Goal: Task Accomplishment & Management: Manage account settings

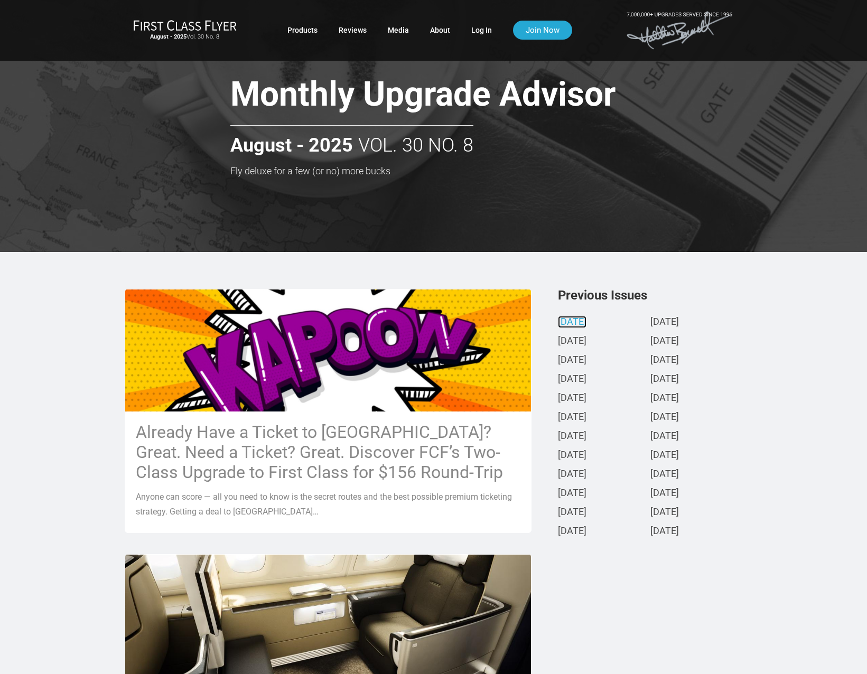
click at [581, 323] on link "[DATE]" at bounding box center [572, 322] width 29 height 11
click at [481, 32] on link "Log In" at bounding box center [481, 30] width 21 height 19
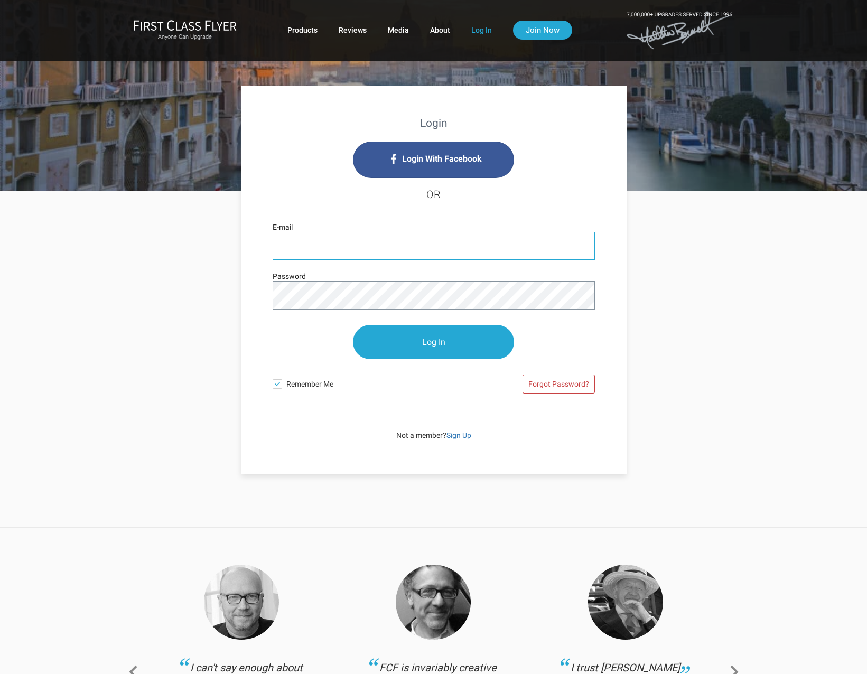
click at [305, 238] on input "E-mail" at bounding box center [433, 246] width 322 height 28
click at [353, 234] on input "E-mail" at bounding box center [433, 246] width 322 height 28
type input "ivor@carsonroyston.com"
click at [409, 335] on input "Log In" at bounding box center [433, 342] width 161 height 34
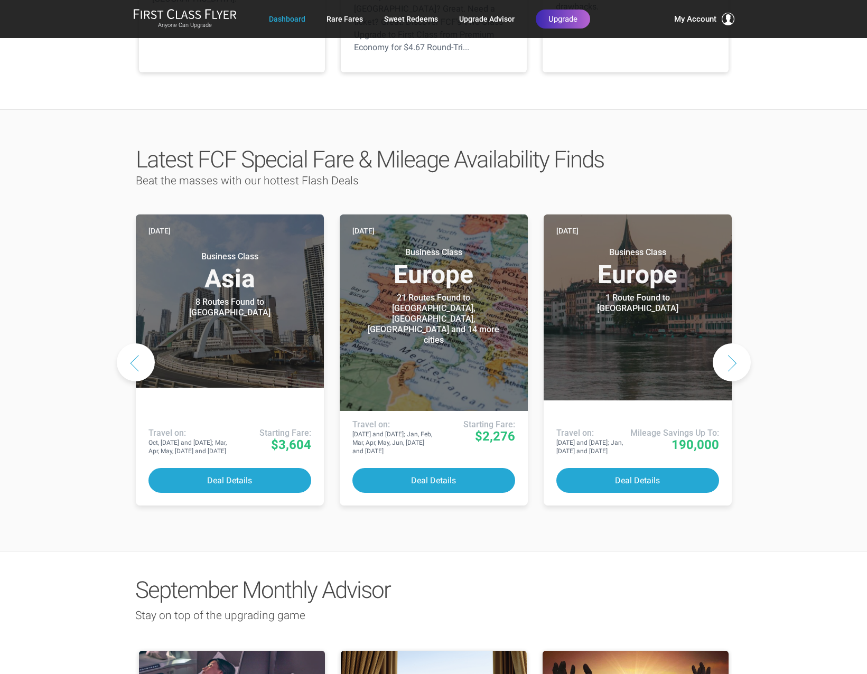
scroll to position [422, 0]
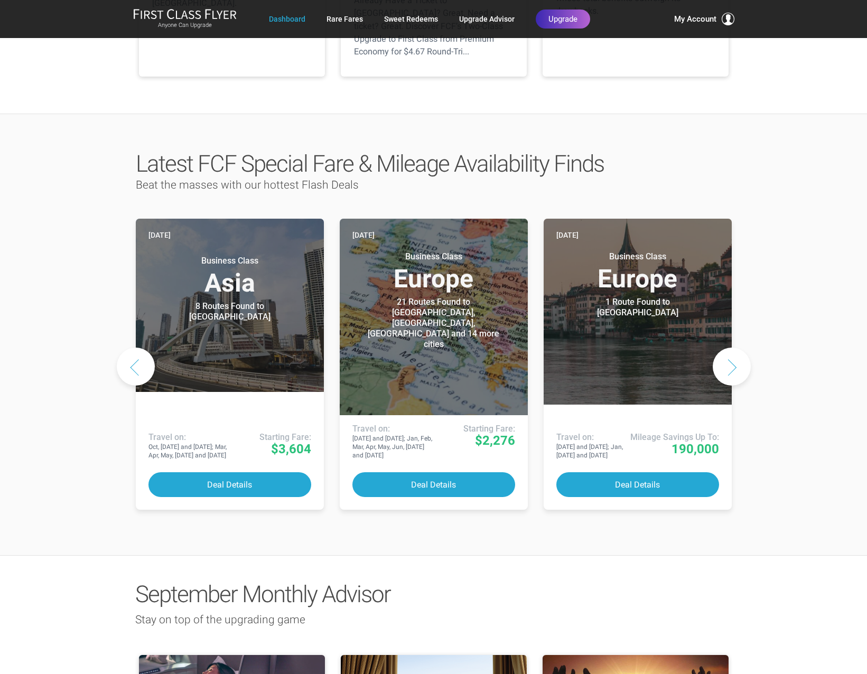
click at [731, 347] on button "Next slide" at bounding box center [731, 366] width 38 height 38
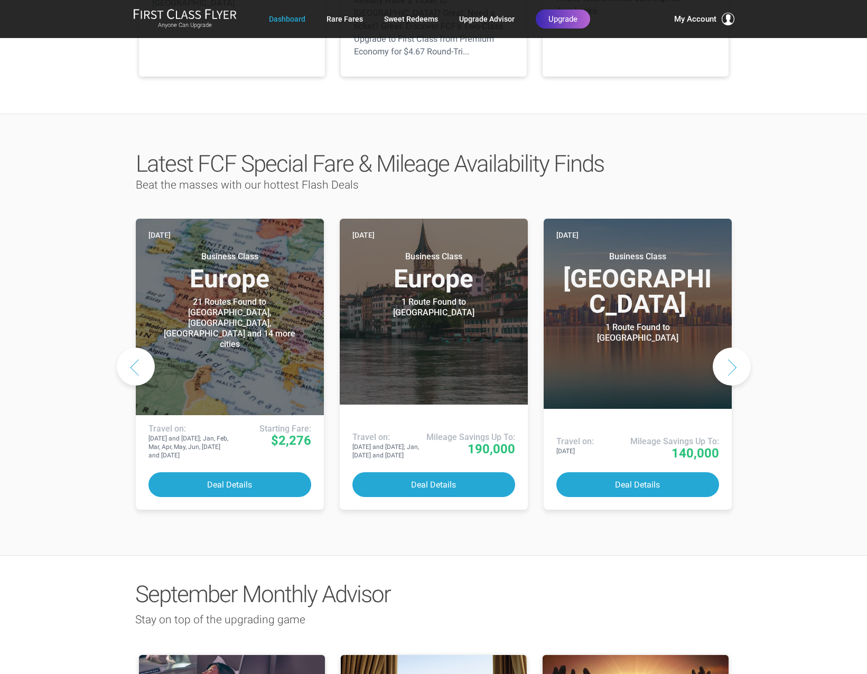
click at [731, 347] on button "Next slide" at bounding box center [731, 366] width 38 height 38
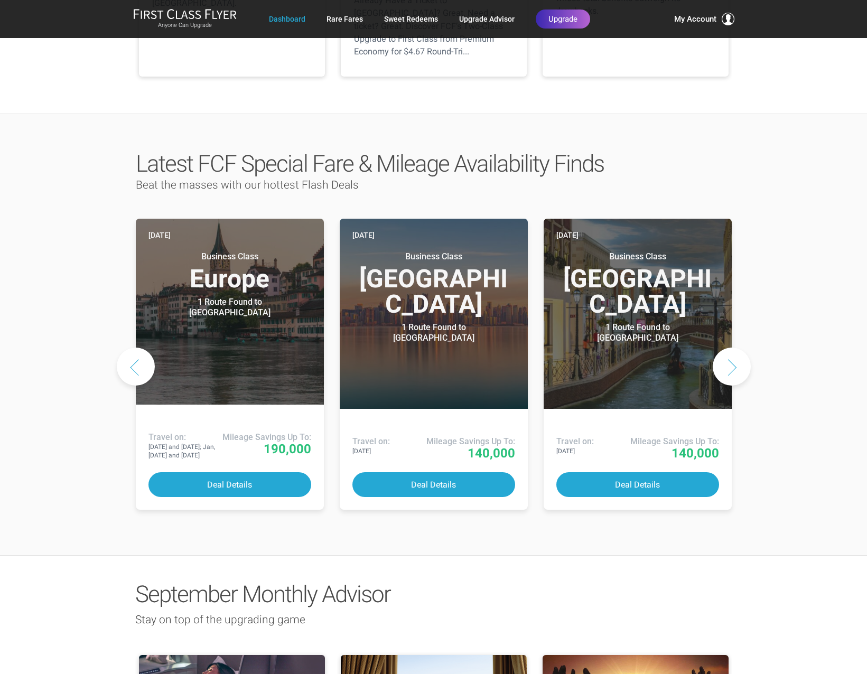
click at [731, 347] on button "Next slide" at bounding box center [731, 366] width 38 height 38
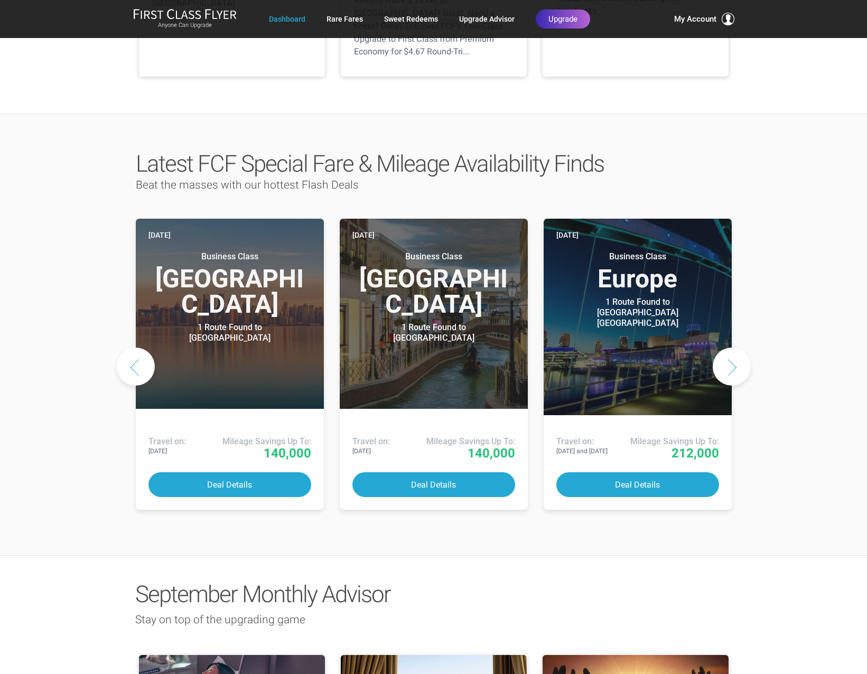
click at [731, 347] on button "Next slide" at bounding box center [731, 366] width 38 height 38
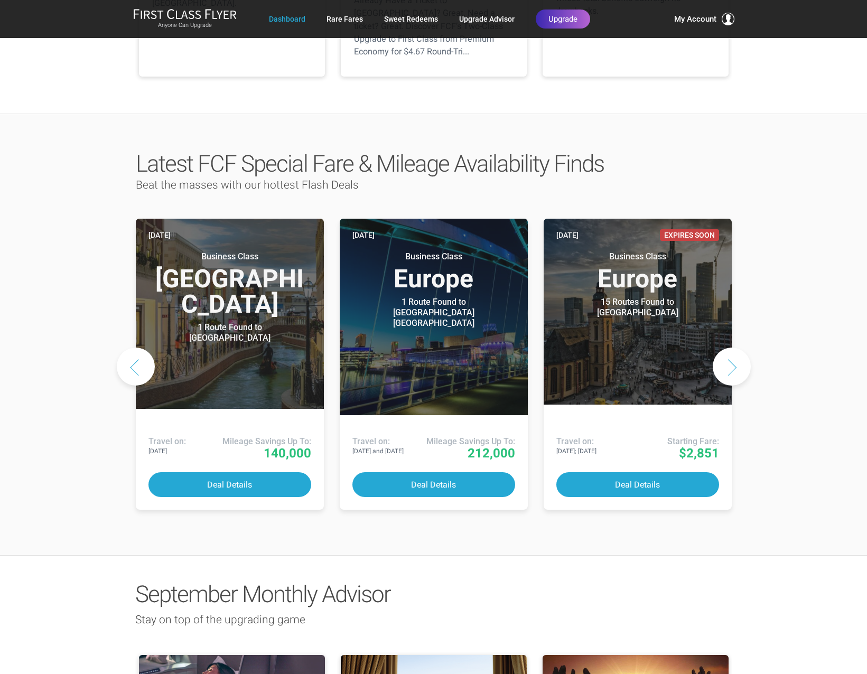
click at [731, 347] on button "Next slide" at bounding box center [731, 366] width 38 height 38
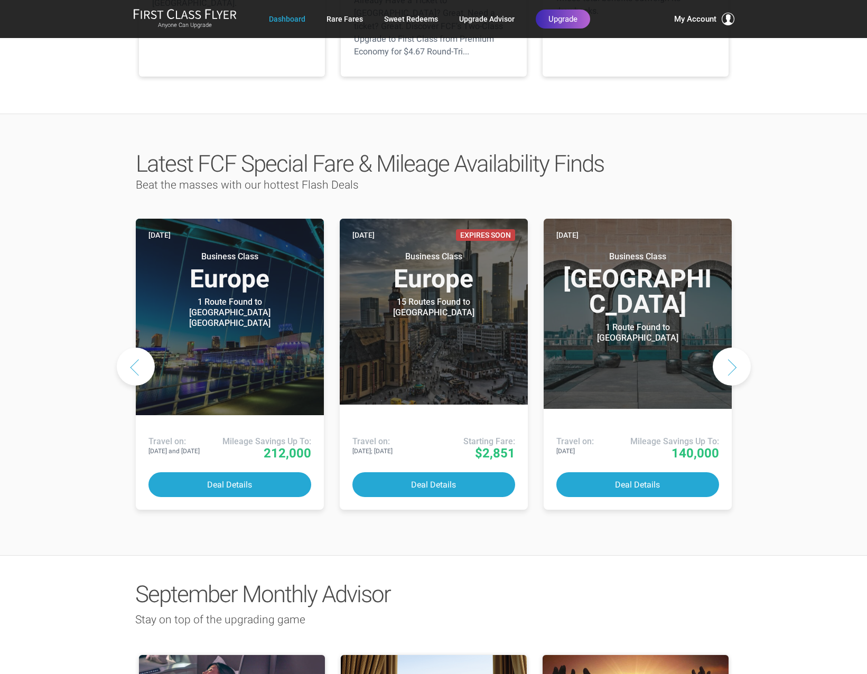
click at [731, 347] on button "Next slide" at bounding box center [731, 366] width 38 height 38
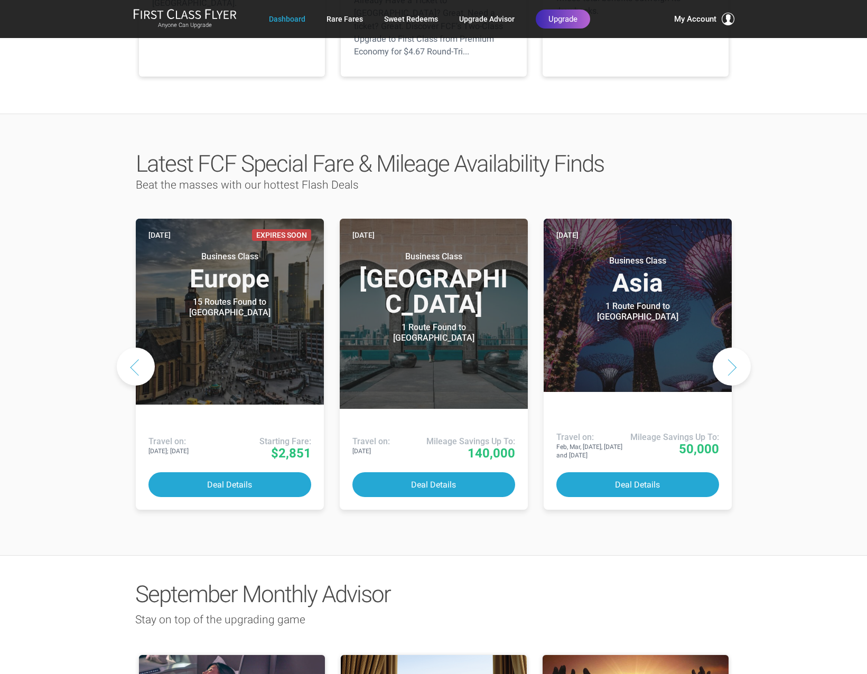
click at [731, 347] on button "Next slide" at bounding box center [731, 366] width 38 height 38
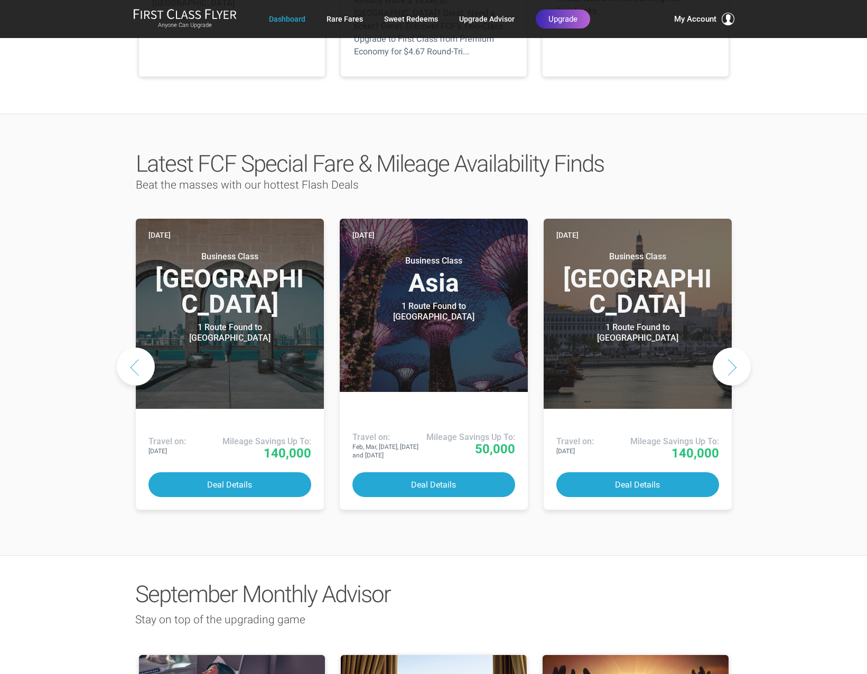
click at [731, 347] on button "Next slide" at bounding box center [731, 366] width 38 height 38
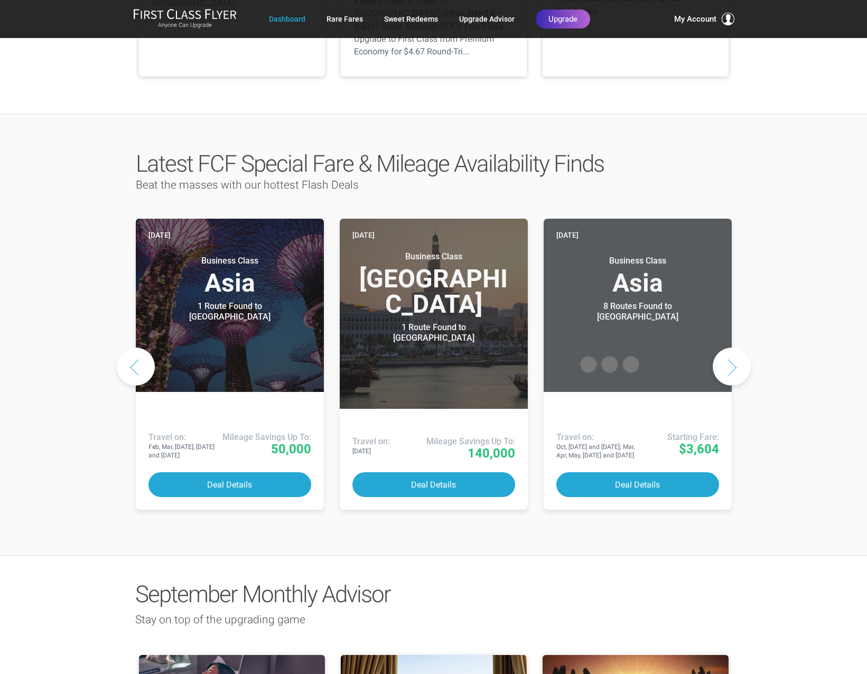
click at [731, 347] on button "Next slide" at bounding box center [731, 366] width 38 height 38
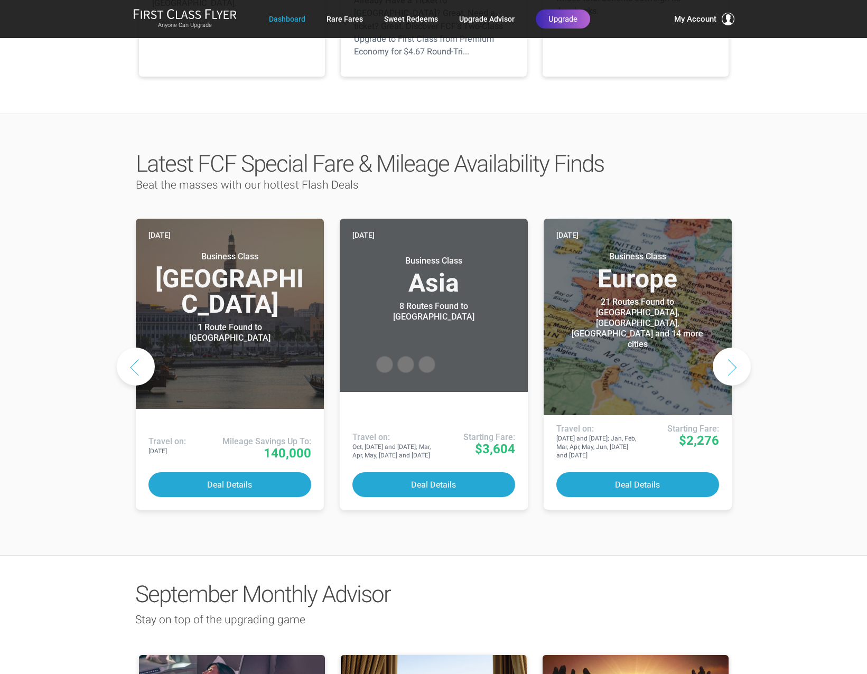
click at [731, 347] on button "Next slide" at bounding box center [731, 366] width 38 height 38
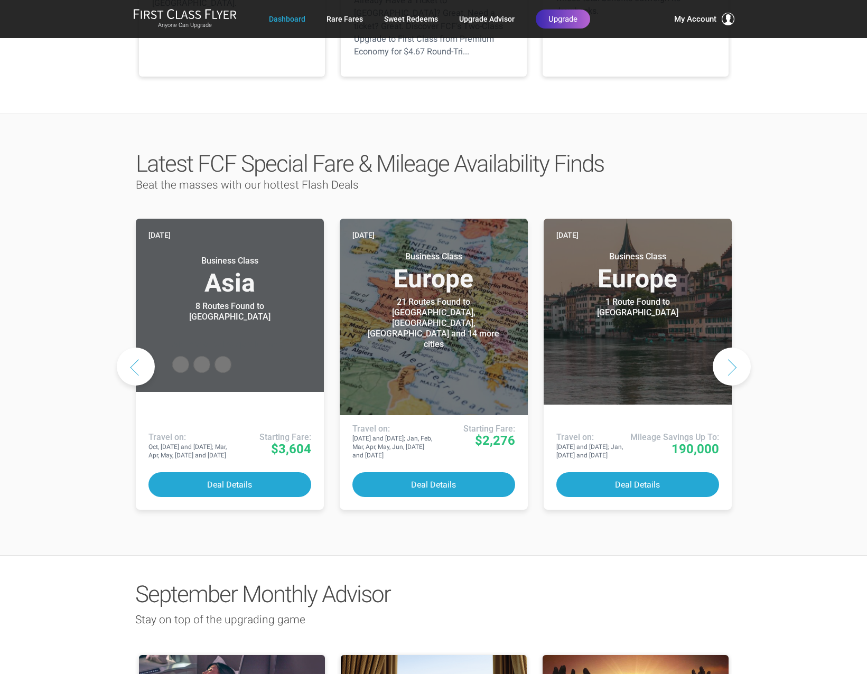
click at [731, 347] on button "Next slide" at bounding box center [731, 366] width 38 height 38
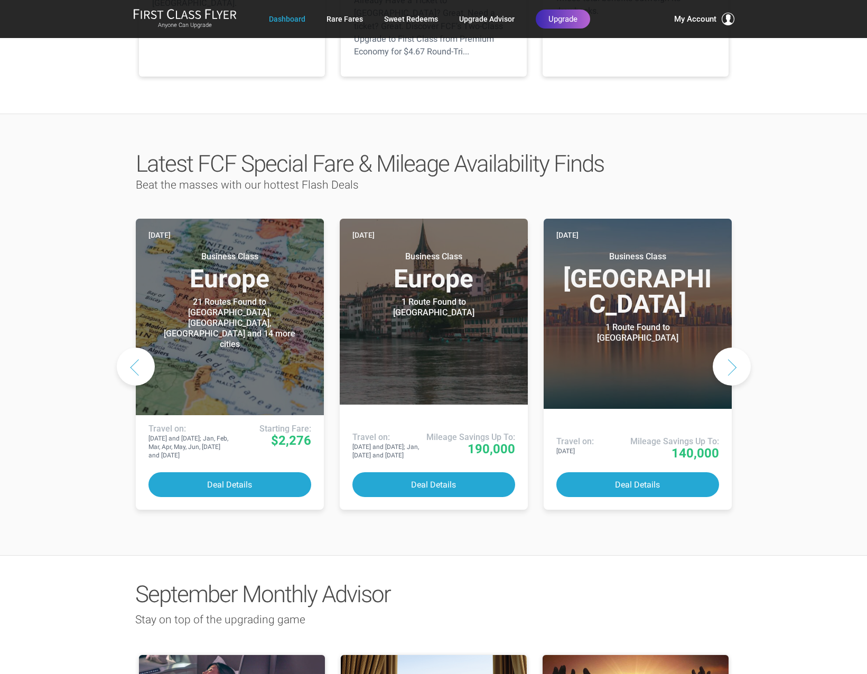
click at [731, 347] on button "Next slide" at bounding box center [731, 366] width 38 height 38
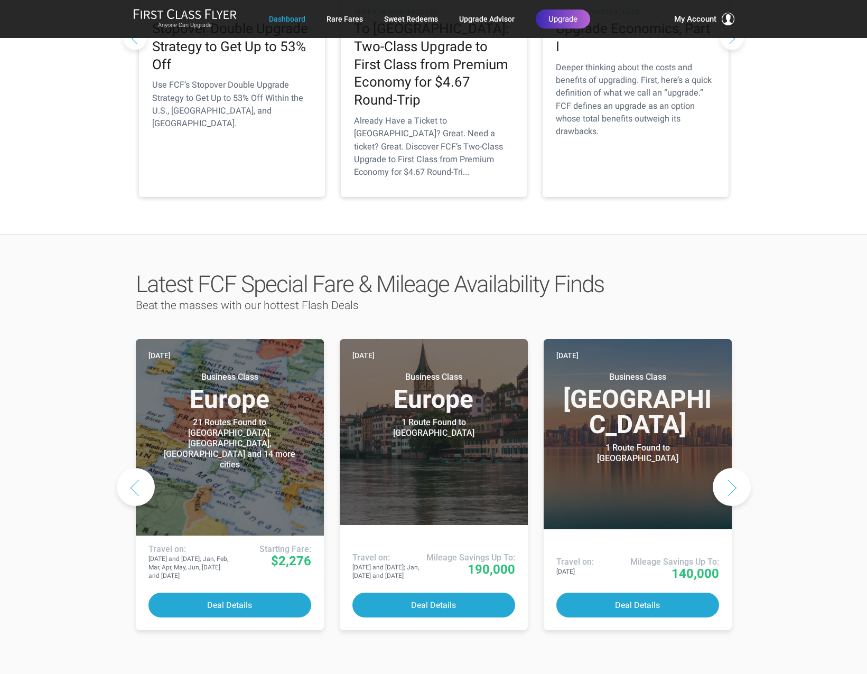
scroll to position [0, 0]
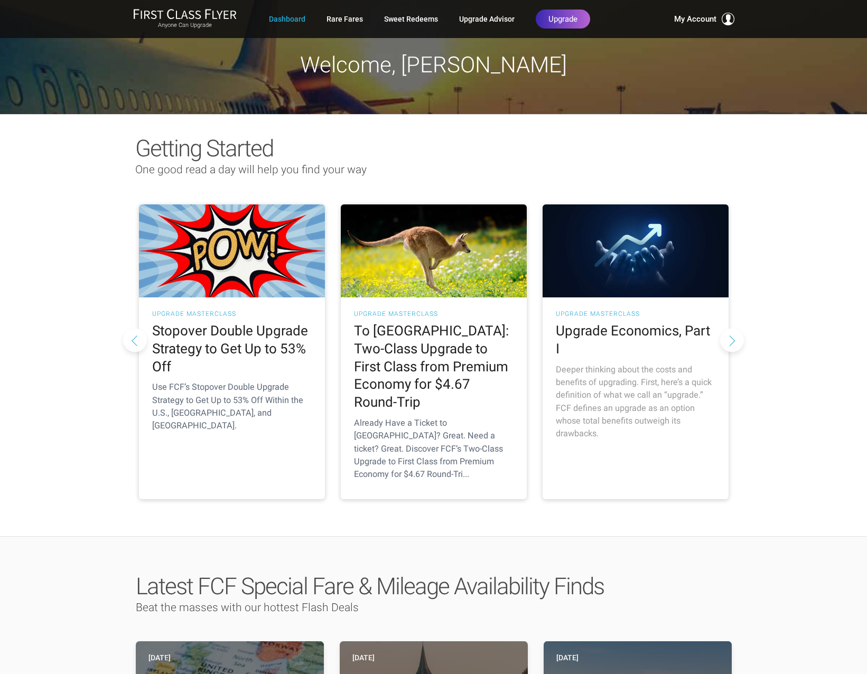
click at [607, 380] on p "Deeper thinking about the costs and benefits of upgrading. First, here’s a quic…" at bounding box center [635, 401] width 159 height 77
click at [733, 328] on button "Next slide" at bounding box center [732, 340] width 24 height 24
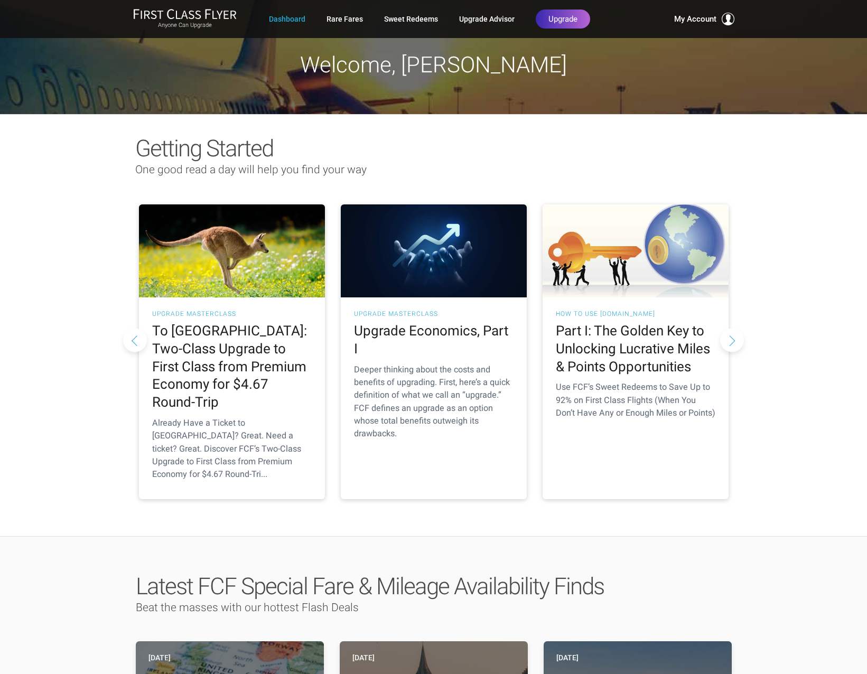
click at [733, 328] on button "Next slide" at bounding box center [732, 340] width 24 height 24
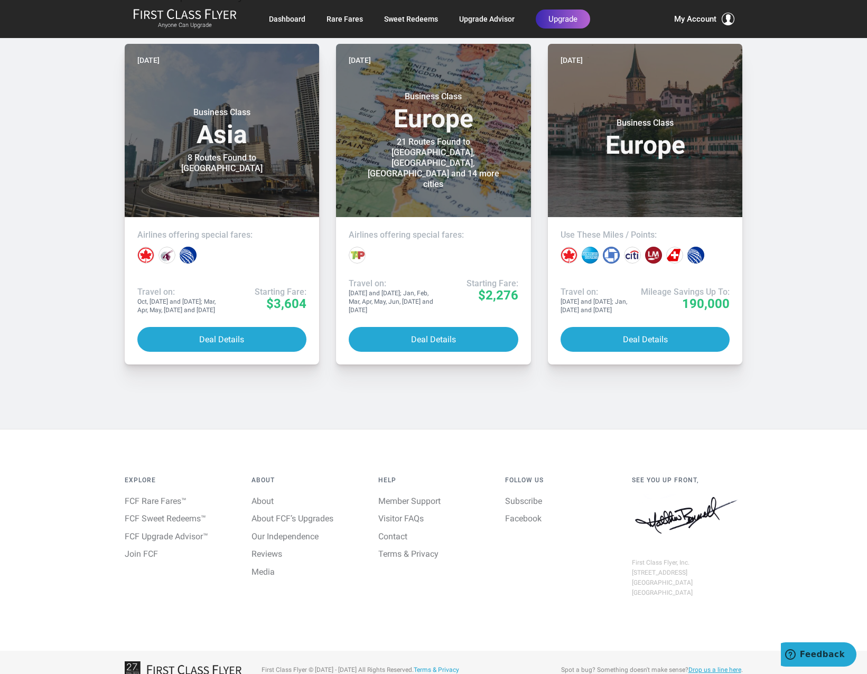
scroll to position [2762, 0]
